Goal: Transaction & Acquisition: Purchase product/service

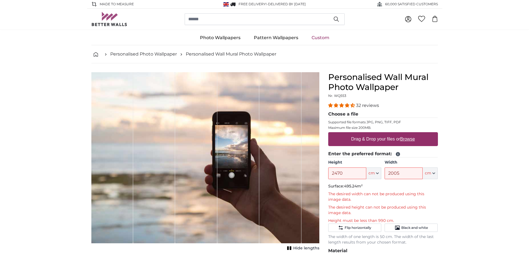
click at [378, 139] on label "Drag & Drop your files or Browse" at bounding box center [383, 139] width 68 height 11
click at [378, 134] on input "Drag & Drop your files or Browse" at bounding box center [383, 133] width 110 height 2
type input "**********"
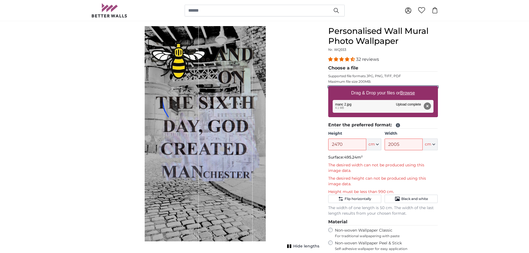
scroll to position [56, 0]
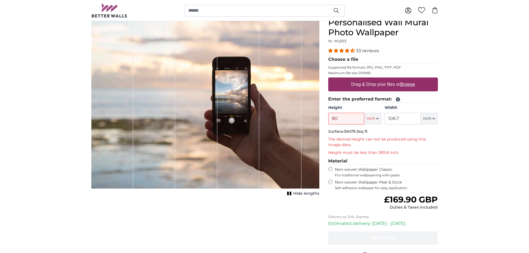
type input "8"
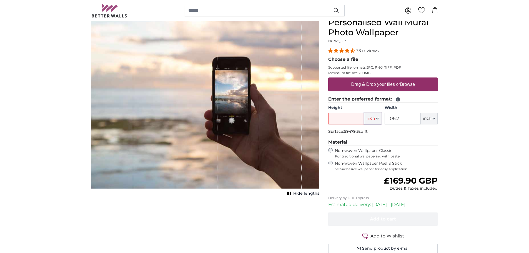
click at [379, 118] on button "inch" at bounding box center [372, 119] width 17 height 12
click at [366, 132] on link "Centimeter (cm)" at bounding box center [372, 133] width 49 height 10
type input "203.2"
type input "271.1"
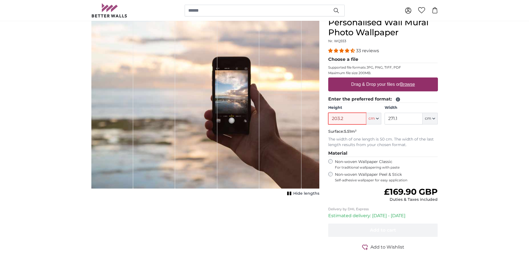
click at [351, 117] on input "203.2" at bounding box center [347, 119] width 38 height 12
type input "2"
type input "247.0"
click at [434, 118] on icon "button" at bounding box center [433, 118] width 3 height 3
click at [410, 120] on input "271.1" at bounding box center [404, 119] width 38 height 12
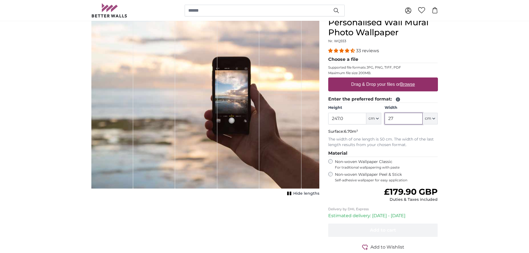
type input "2"
